Goal: Task Accomplishment & Management: Manage account settings

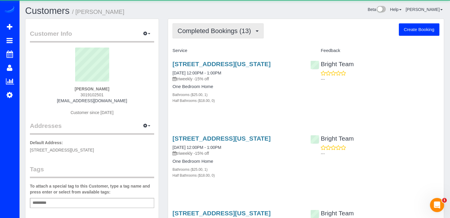
click at [249, 33] on span "Completed Bookings (13)" at bounding box center [215, 30] width 76 height 7
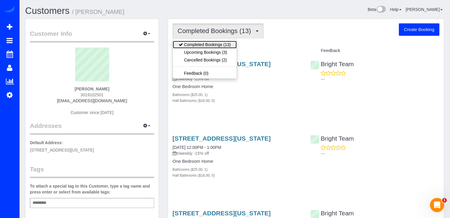
click at [220, 48] on link "Completed Bookings (13)" at bounding box center [205, 45] width 64 height 8
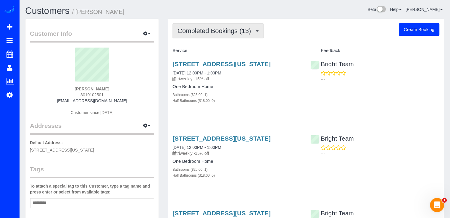
drag, startPoint x: 226, startPoint y: 33, endPoint x: 223, endPoint y: 33, distance: 3.0
click at [225, 32] on span "Completed Bookings (13)" at bounding box center [215, 30] width 76 height 7
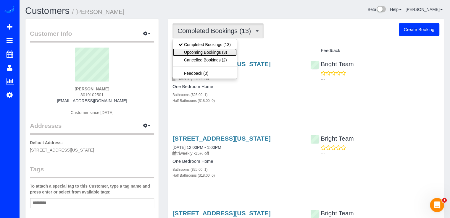
click at [207, 51] on link "Upcoming Bookings (3)" at bounding box center [205, 52] width 64 height 8
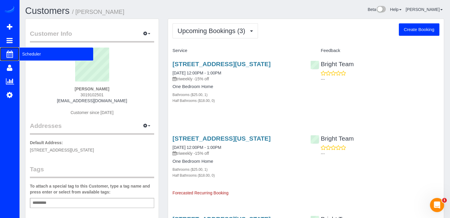
click at [40, 54] on span "Scheduler" at bounding box center [56, 54] width 74 height 14
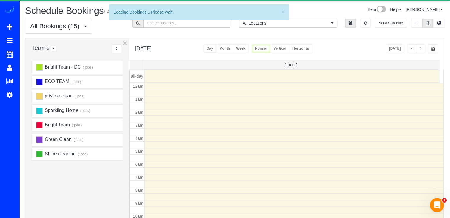
scroll to position [78, 0]
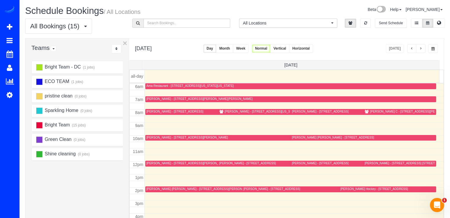
click at [419, 50] on span "button" at bounding box center [420, 49] width 3 height 4
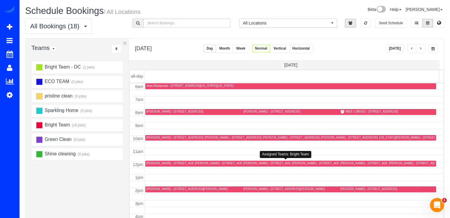
click at [252, 161] on div "[PERSON_NAME] - [STREET_ADDRESS][US_STATE]" at bounding box center [279, 163] width 73 height 4
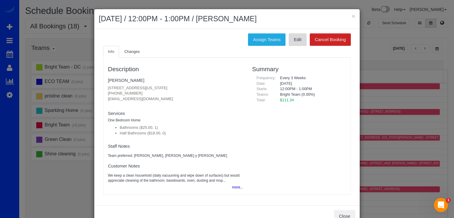
click at [297, 41] on link "Edit" at bounding box center [298, 39] width 18 height 12
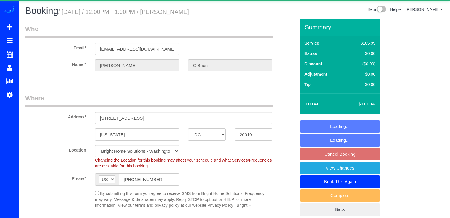
select select "DC"
select select "spot1"
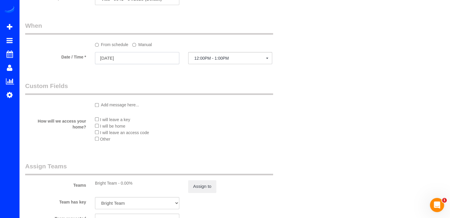
click at [142, 62] on input "[DATE]" at bounding box center [137, 58] width 84 height 12
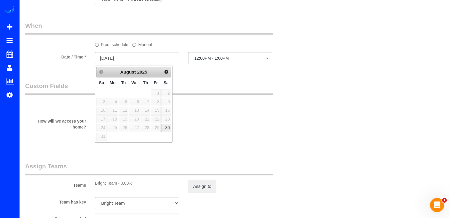
click at [147, 48] on label "Manual" at bounding box center [142, 44] width 20 height 8
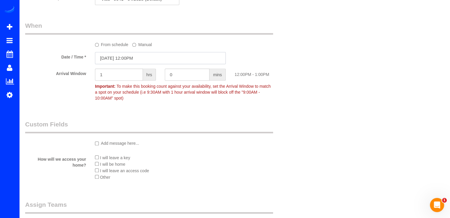
click at [124, 63] on input "[DATE] 12:00PM" at bounding box center [160, 58] width 131 height 12
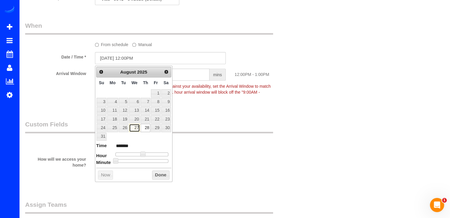
click at [138, 128] on link "27" at bounding box center [134, 128] width 11 height 8
type input "[DATE] 3:00PM"
type input "******"
type input "[DATE] 4:00PM"
type input "******"
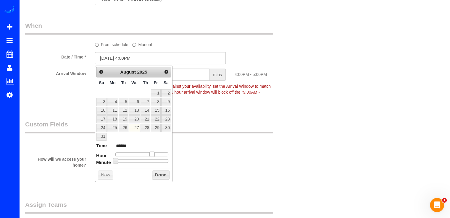
type input "[DATE] 3:00PM"
type input "******"
drag, startPoint x: 143, startPoint y: 153, endPoint x: 150, endPoint y: 154, distance: 6.6
click at [150, 154] on span at bounding box center [149, 154] width 5 height 5
type input "[DATE] 2:00PM"
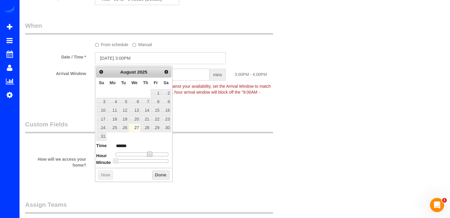
type input "******"
drag, startPoint x: 150, startPoint y: 151, endPoint x: 147, endPoint y: 152, distance: 3.1
click at [147, 152] on span at bounding box center [147, 154] width 5 height 5
click at [161, 175] on button "Done" at bounding box center [160, 175] width 17 height 9
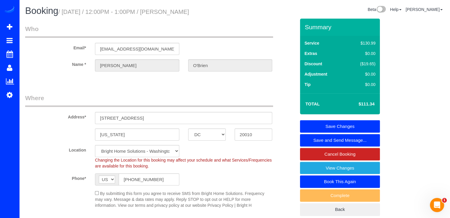
click at [354, 125] on link "Save Changes" at bounding box center [340, 126] width 80 height 12
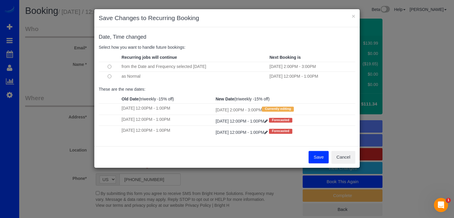
click at [314, 158] on button "Save" at bounding box center [319, 157] width 20 height 12
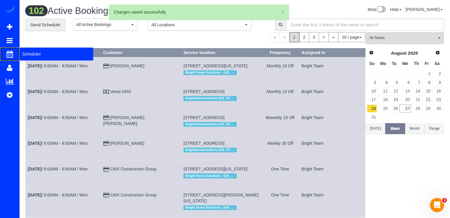
click at [28, 56] on span "Scheduler" at bounding box center [56, 54] width 74 height 14
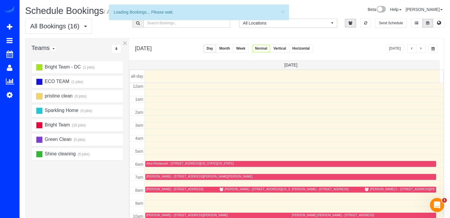
scroll to position [78, 0]
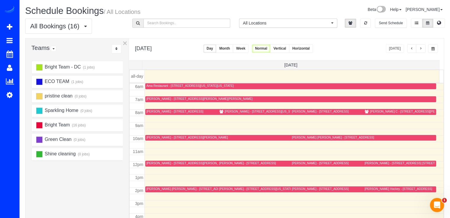
click at [233, 189] on div "[PERSON_NAME] - [STREET_ADDRESS][US_STATE]" at bounding box center [255, 189] width 73 height 4
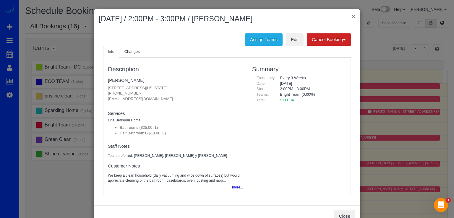
click at [352, 13] on button "×" at bounding box center [354, 16] width 4 height 6
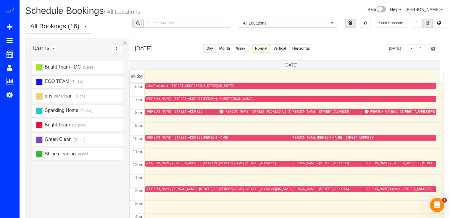
click at [420, 49] on span "button" at bounding box center [420, 49] width 3 height 4
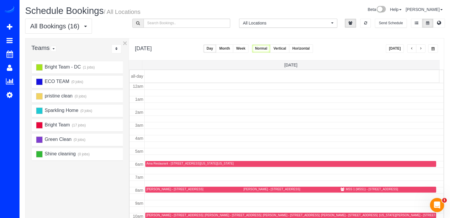
click at [420, 49] on span "button" at bounding box center [420, 49] width 3 height 4
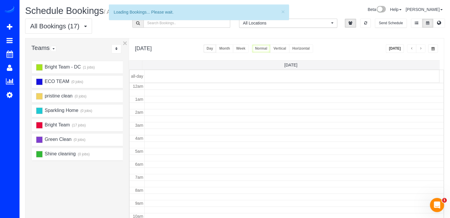
click at [420, 49] on span "button" at bounding box center [420, 49] width 3 height 4
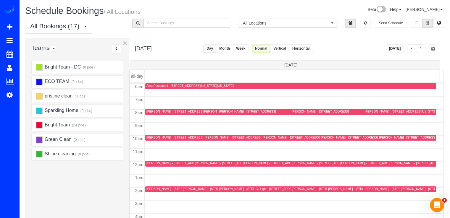
click at [420, 49] on span "button" at bounding box center [420, 49] width 3 height 4
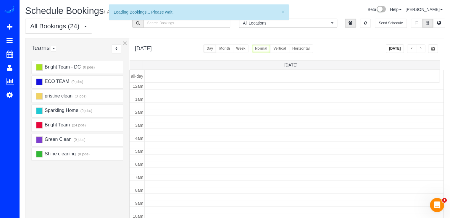
click at [420, 49] on span "button" at bounding box center [420, 49] width 3 height 4
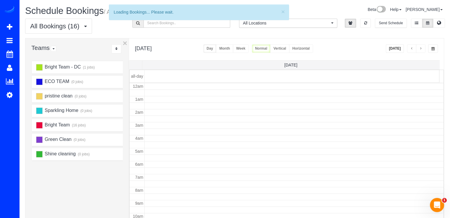
click at [420, 49] on span "button" at bounding box center [420, 49] width 3 height 4
click at [420, 48] on span "button" at bounding box center [420, 49] width 3 height 4
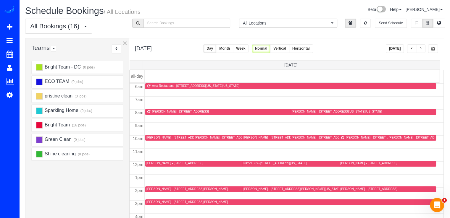
click at [420, 48] on span "button" at bounding box center [420, 49] width 3 height 4
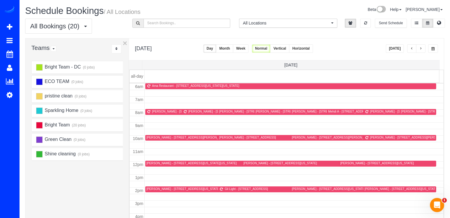
click at [412, 48] on span "button" at bounding box center [411, 49] width 3 height 4
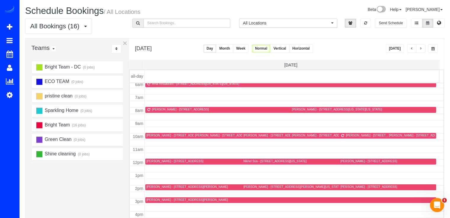
scroll to position [48, 0]
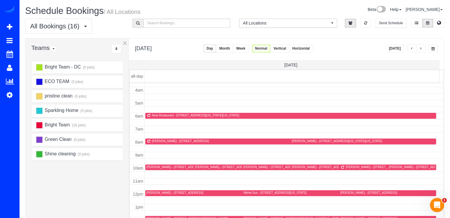
click at [392, 48] on button "[DATE]" at bounding box center [394, 48] width 18 height 9
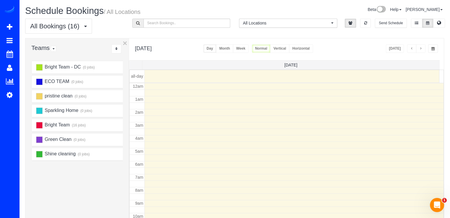
scroll to position [78, 0]
